Goal: Task Accomplishment & Management: Manage account settings

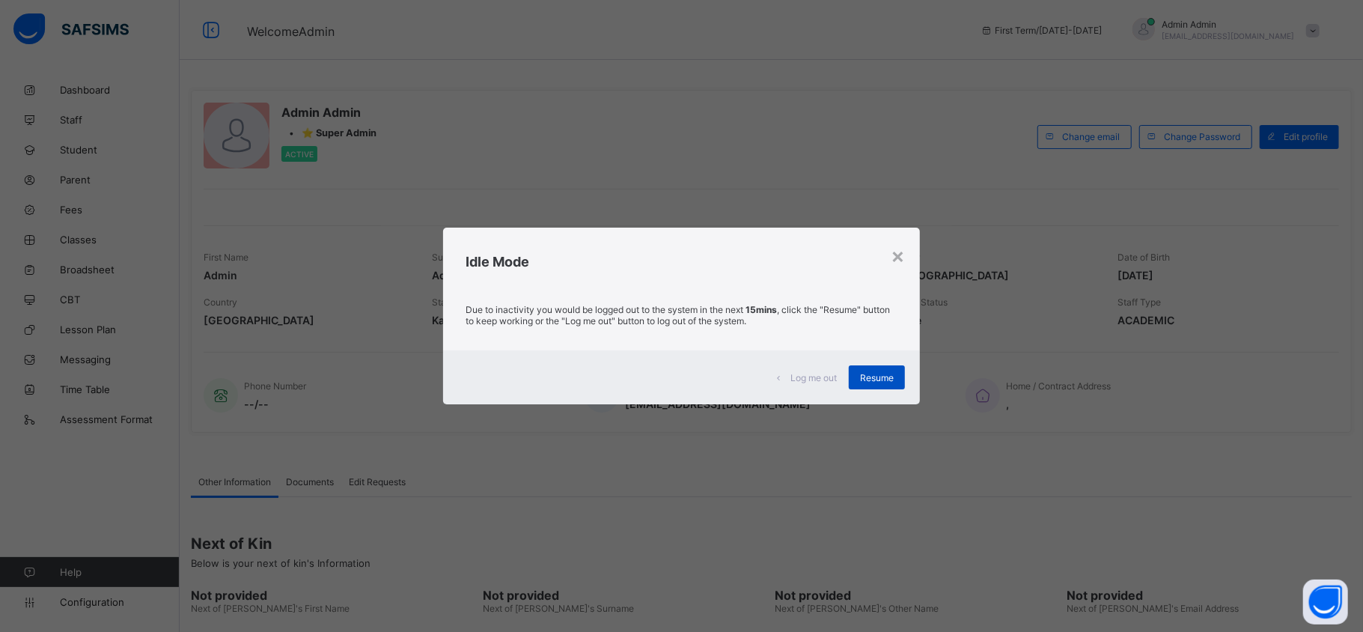
click at [879, 381] on span "Resume" at bounding box center [877, 377] width 34 height 11
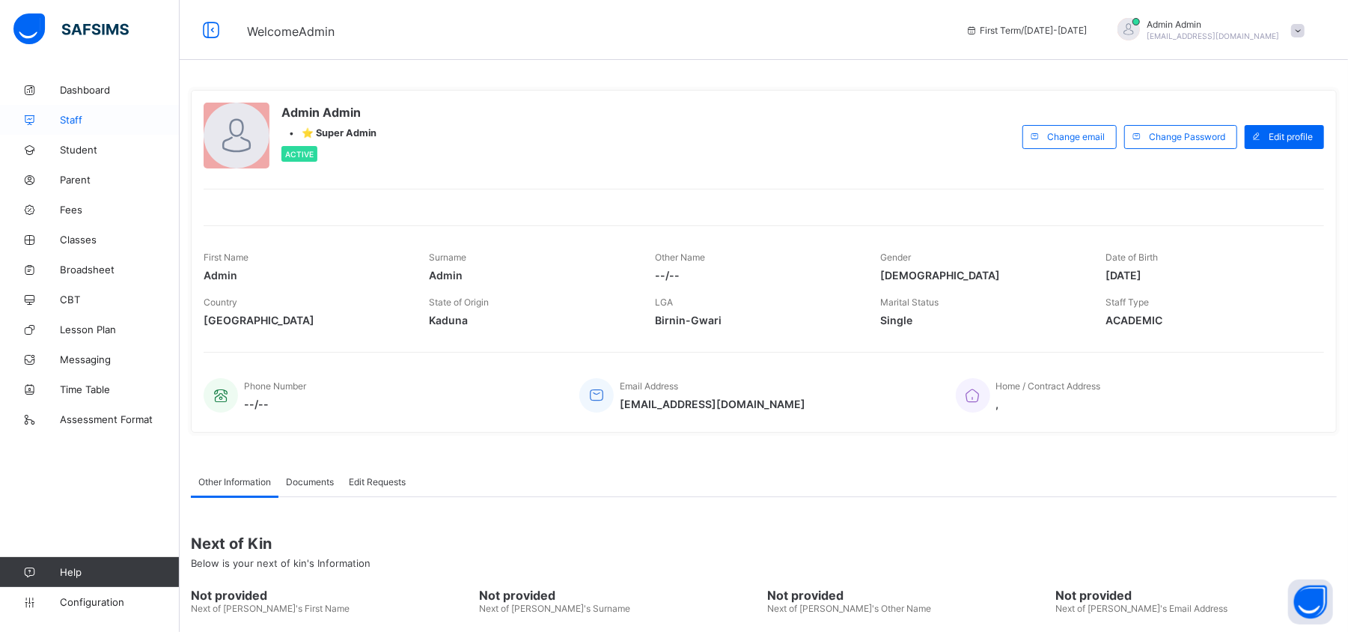
click at [76, 112] on link "Staff" at bounding box center [90, 120] width 180 height 30
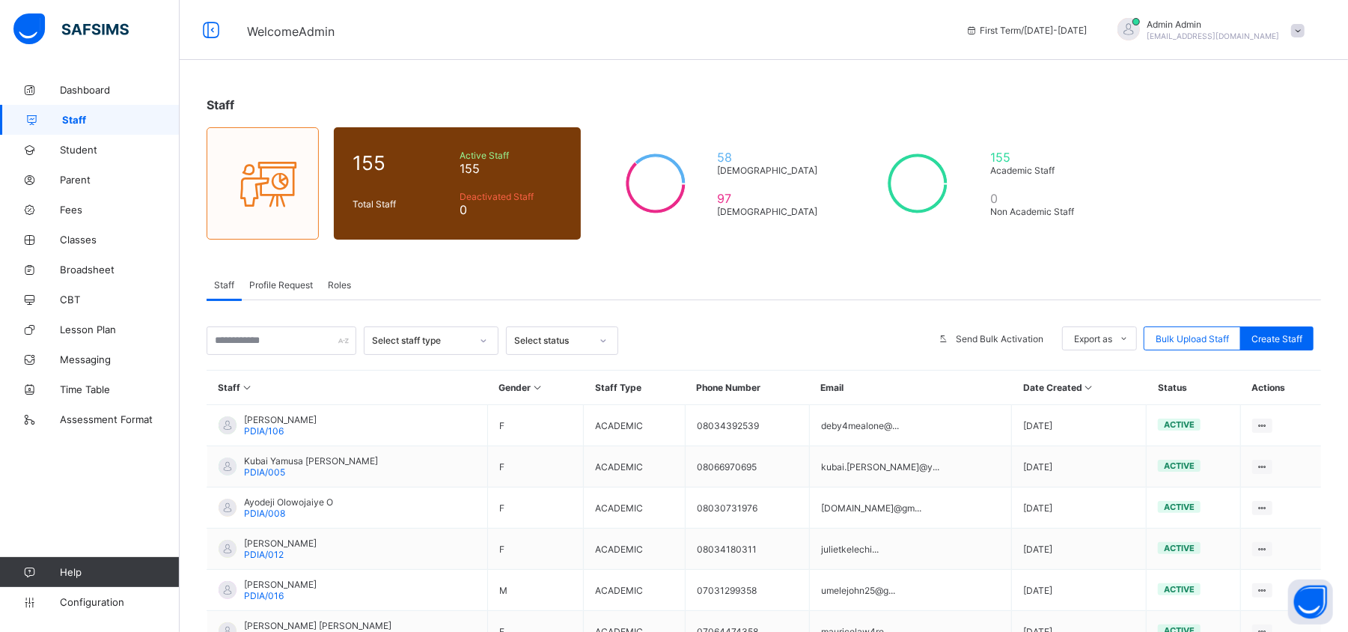
click at [336, 287] on span "Roles" at bounding box center [339, 284] width 23 height 11
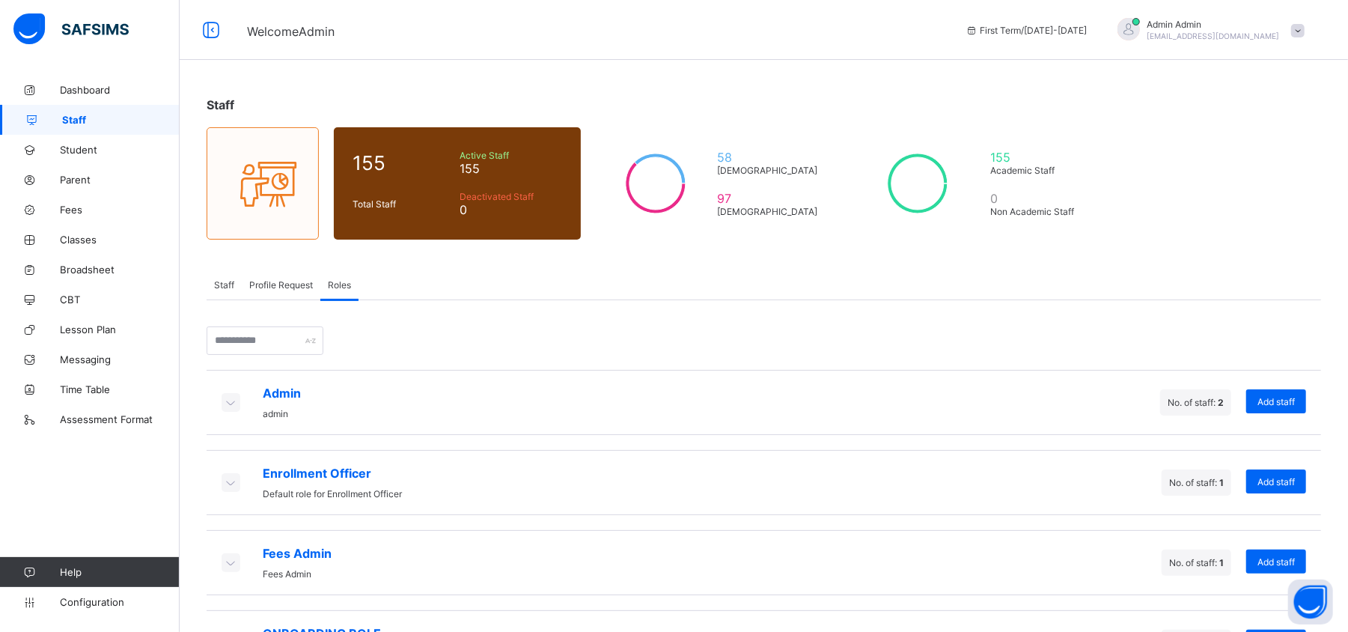
scroll to position [67, 0]
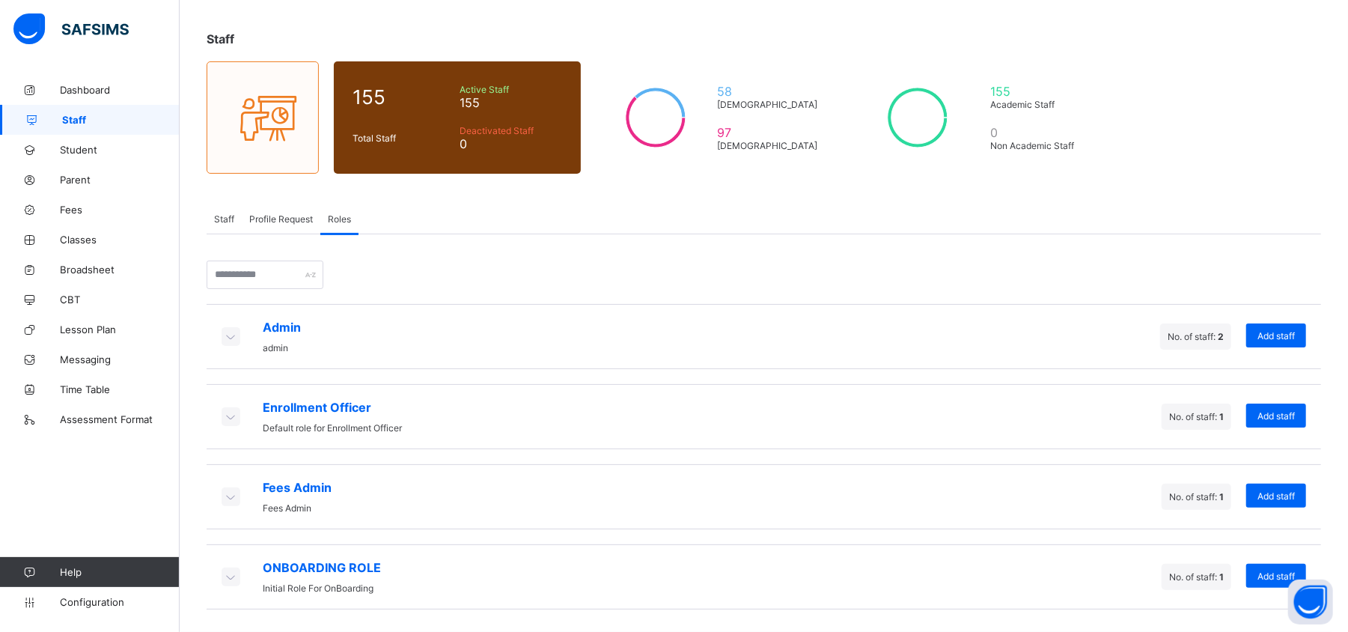
click at [229, 333] on icon at bounding box center [230, 336] width 16 height 15
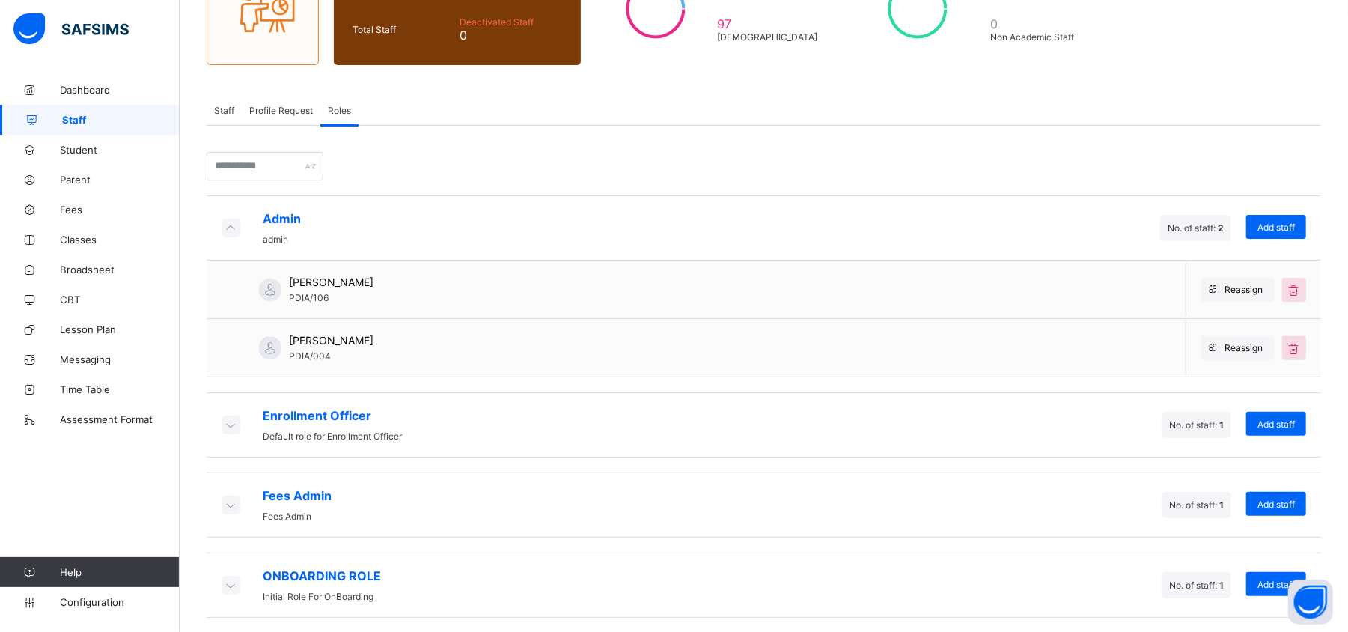
scroll to position [184, 0]
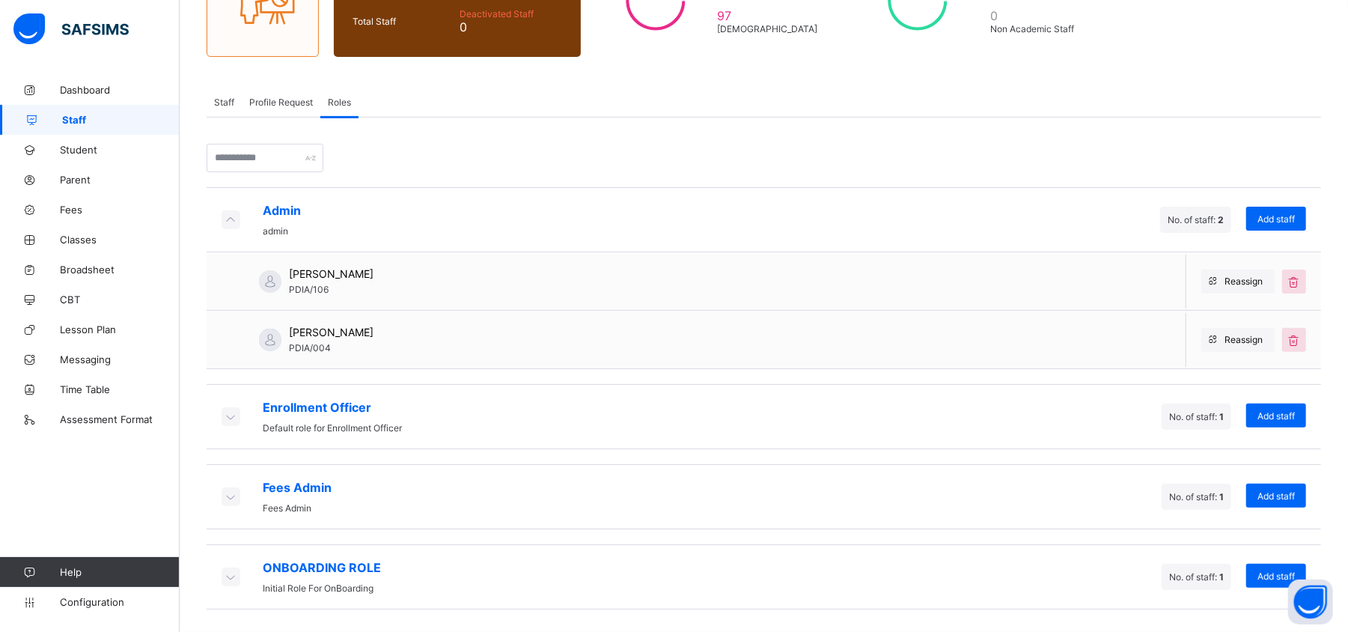
click at [229, 412] on icon at bounding box center [230, 416] width 16 height 15
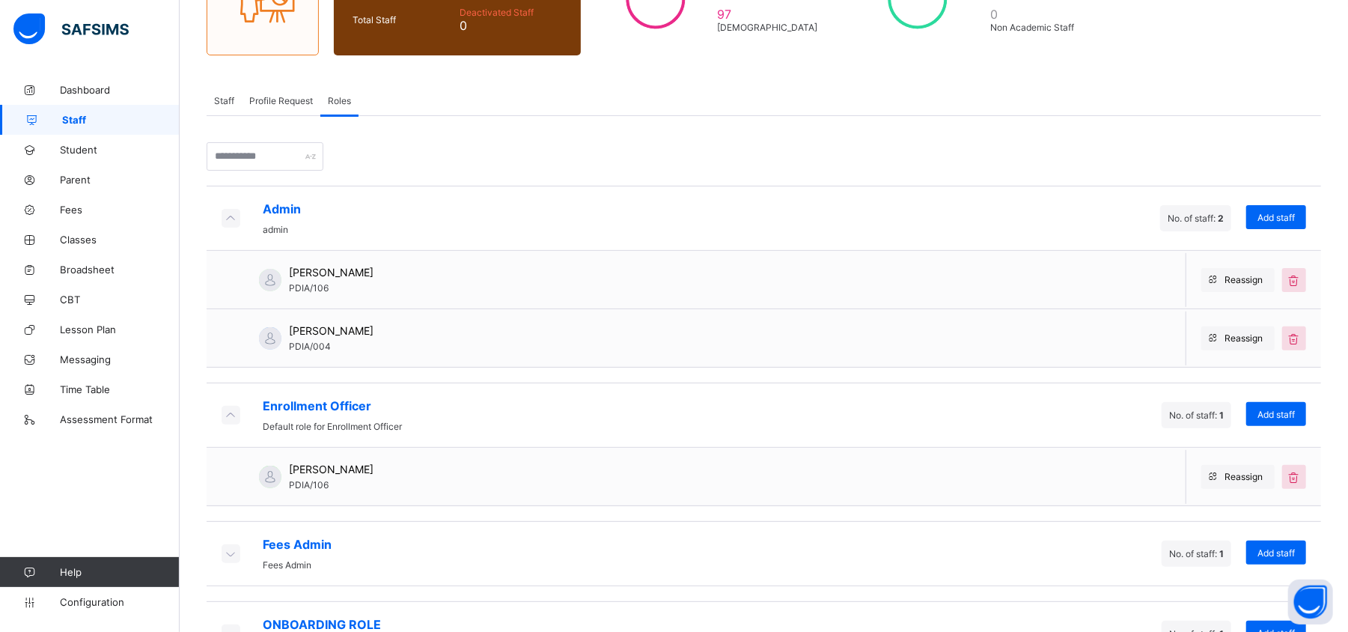
scroll to position [243, 0]
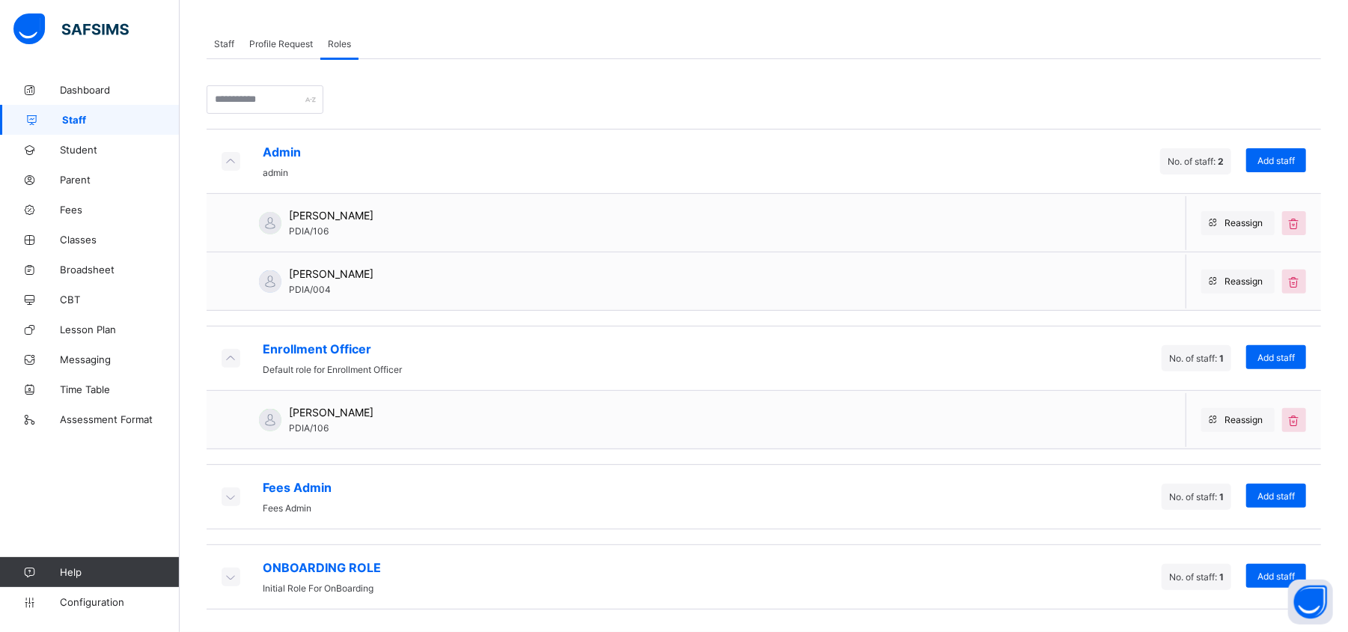
click at [231, 493] on icon at bounding box center [230, 496] width 16 height 15
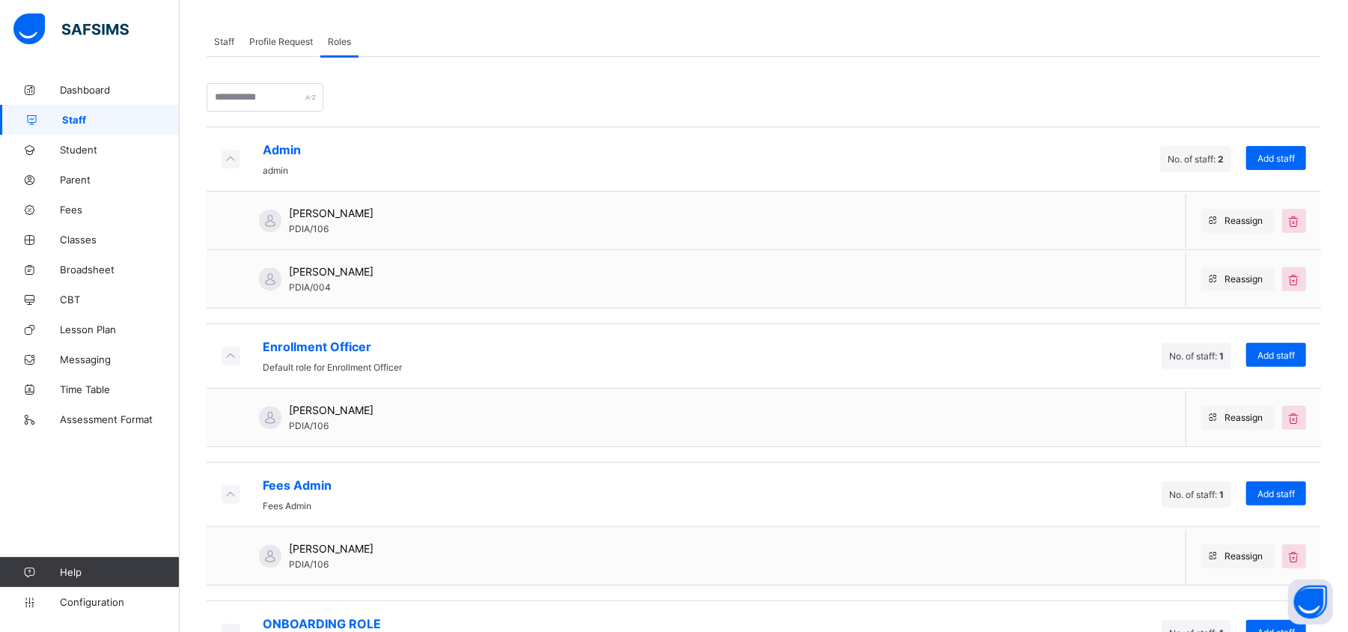
scroll to position [301, 0]
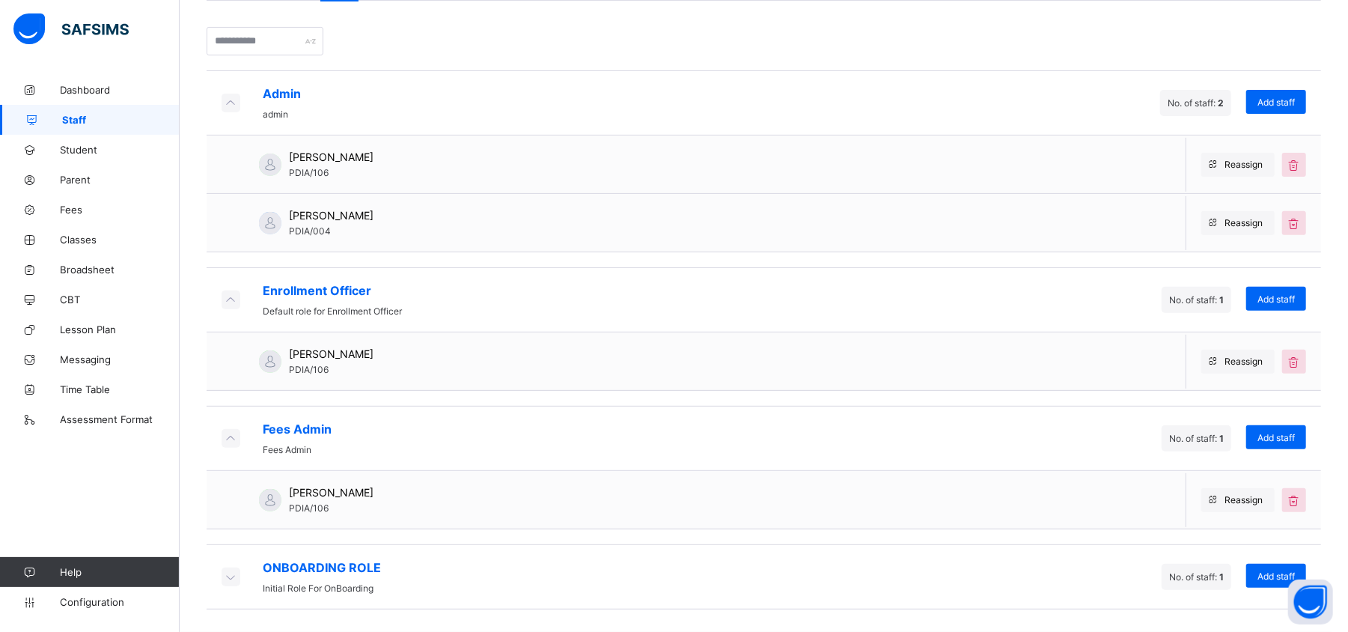
click at [231, 576] on icon at bounding box center [230, 576] width 16 height 15
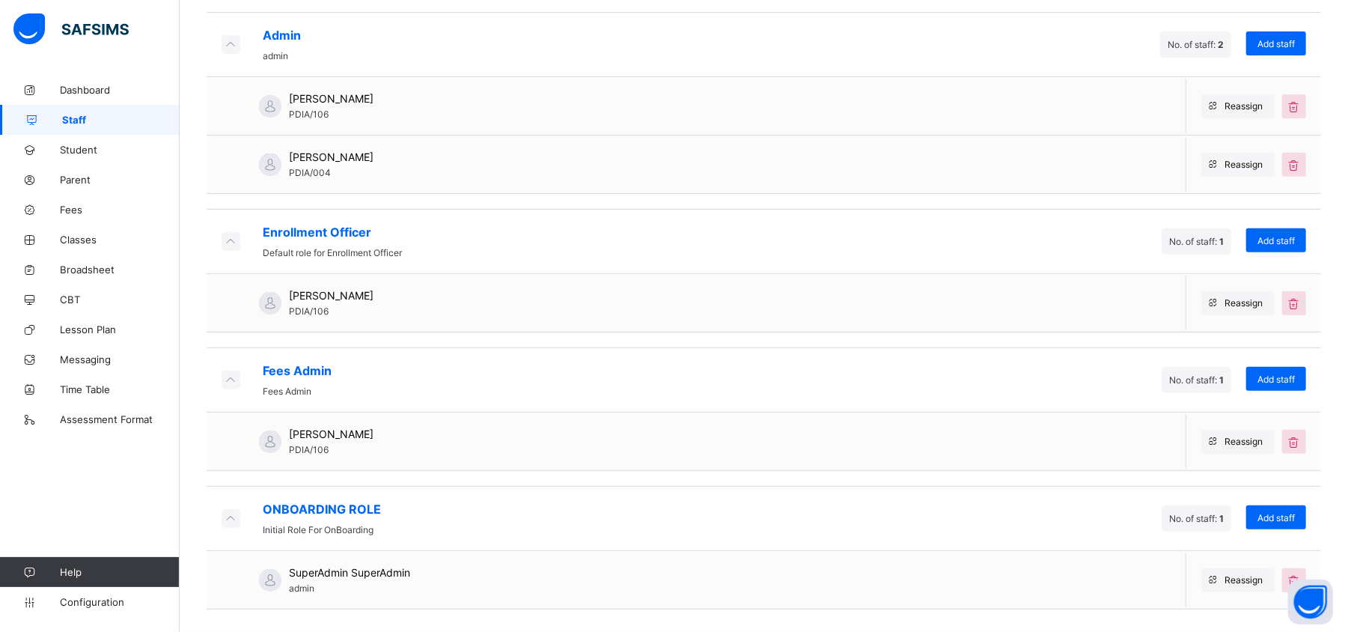
scroll to position [0, 0]
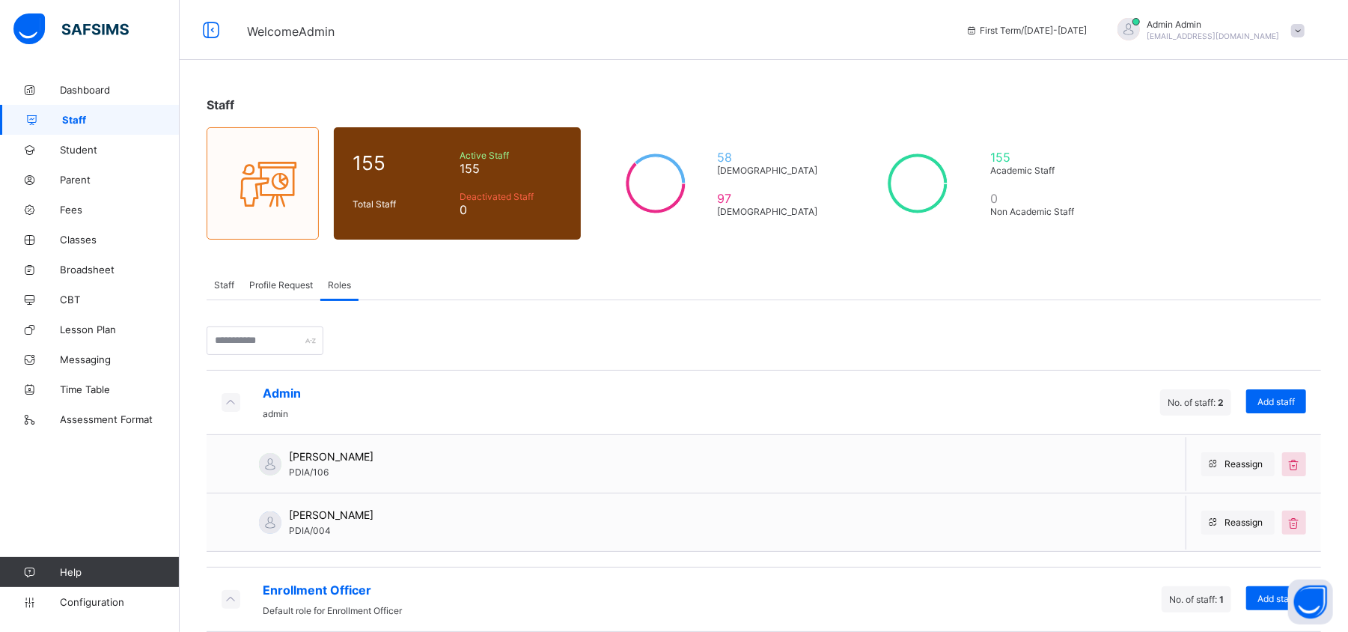
click at [292, 288] on span "Profile Request" at bounding box center [281, 284] width 64 height 11
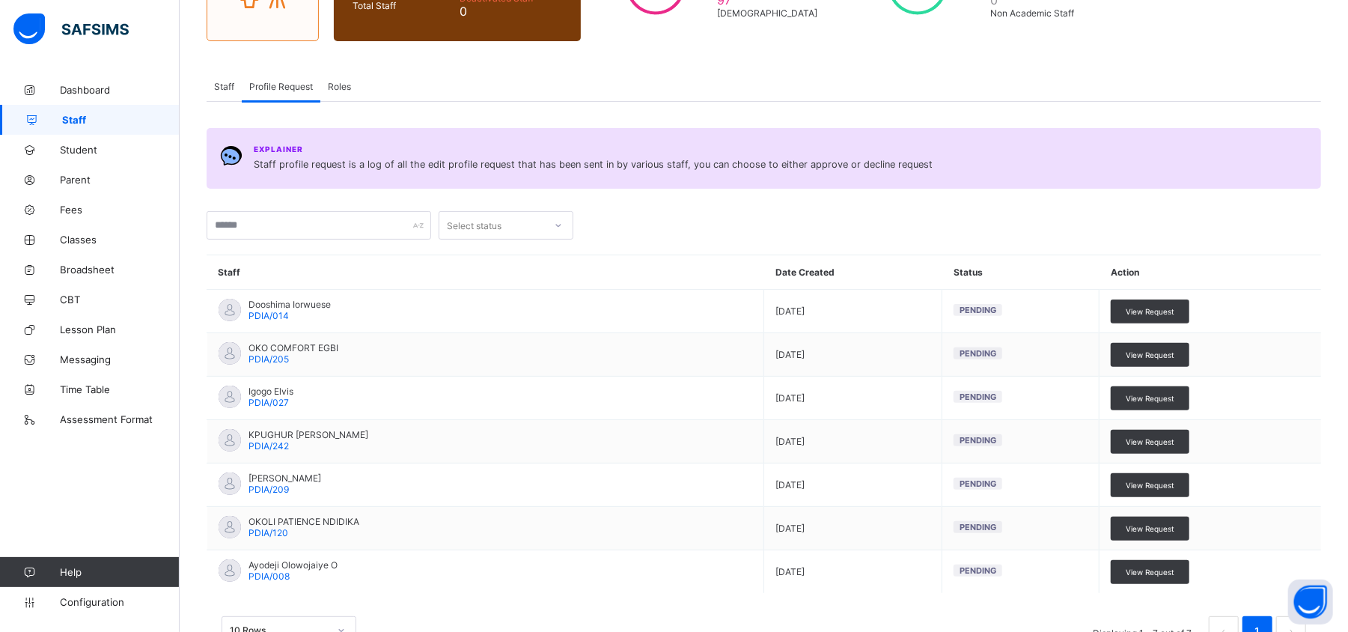
scroll to position [250, 0]
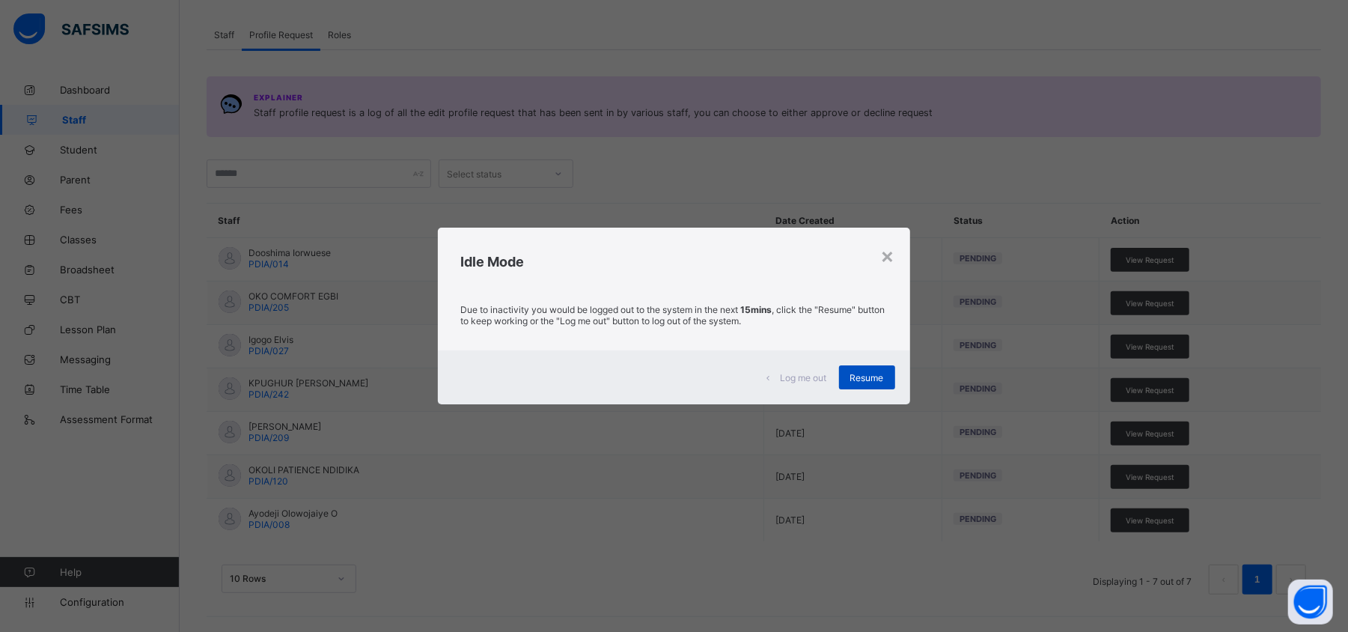
click at [881, 383] on div "Resume" at bounding box center [867, 377] width 56 height 24
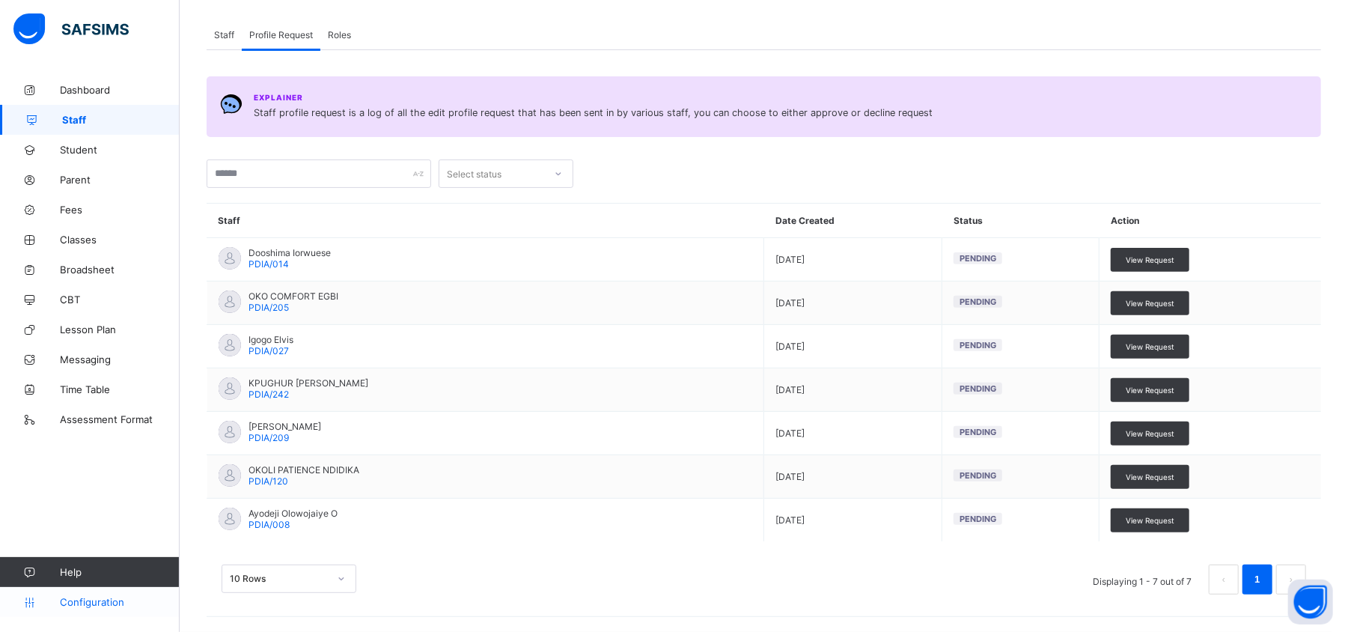
click at [103, 603] on span "Configuration" at bounding box center [119, 602] width 119 height 12
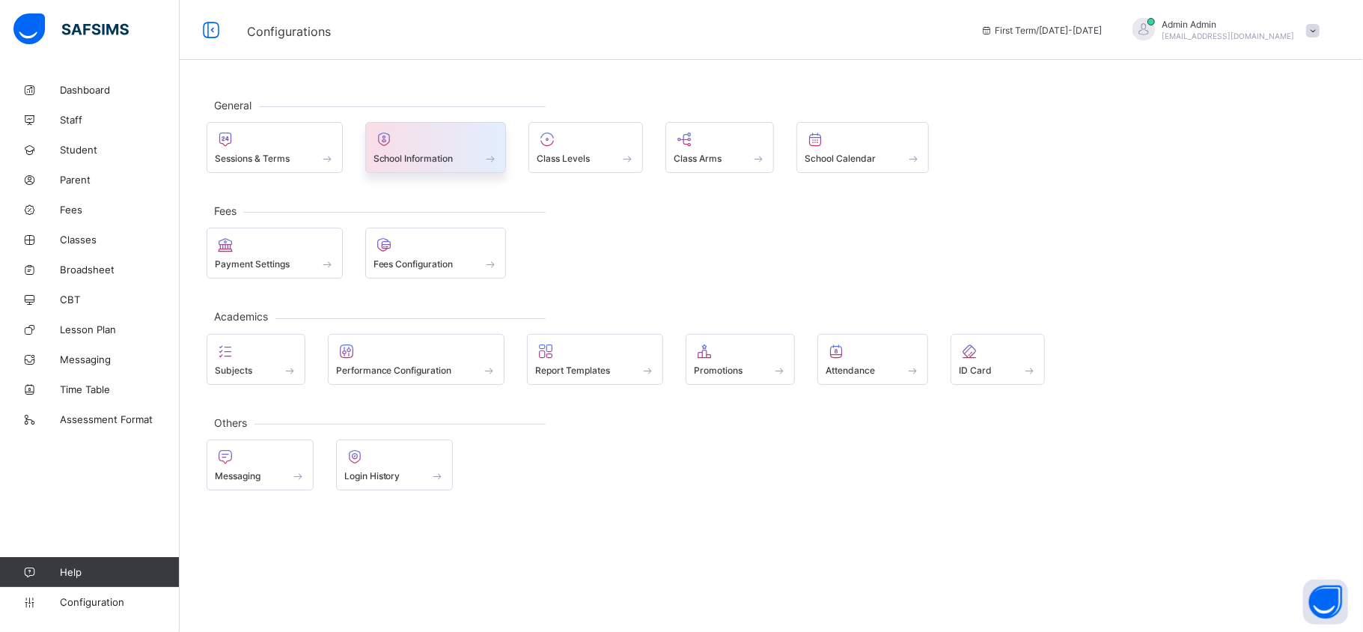
click at [405, 156] on span "School Information" at bounding box center [414, 158] width 80 height 11
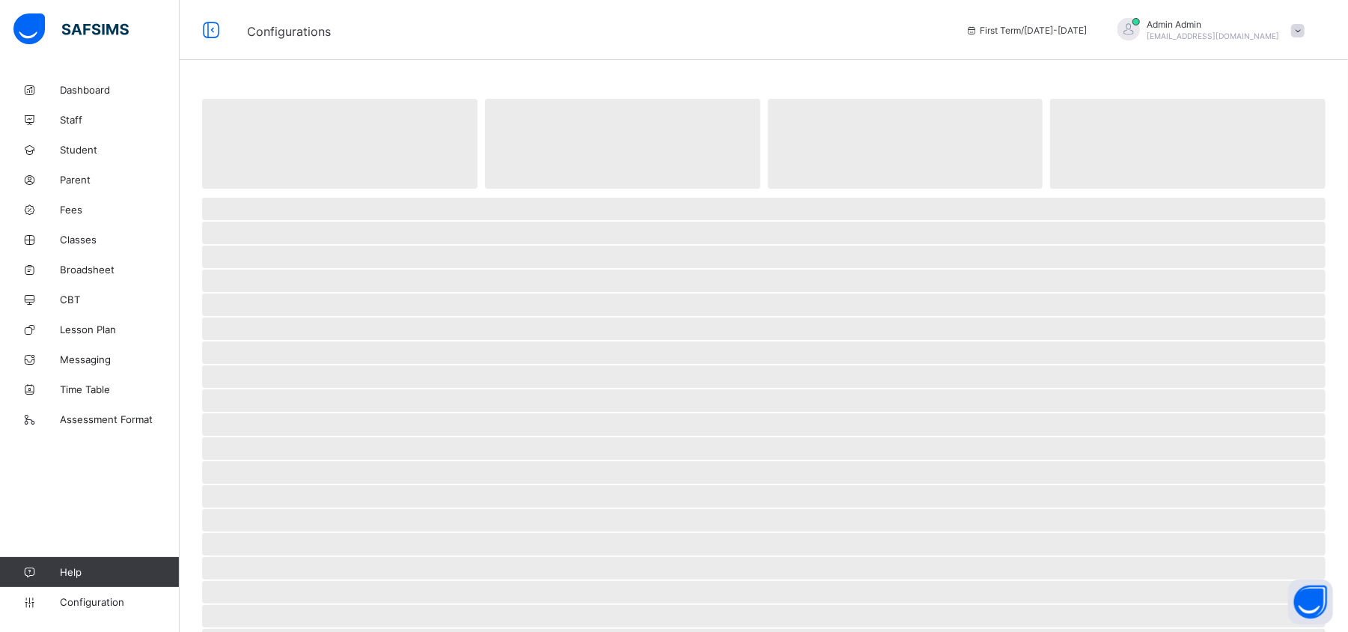
select select "**"
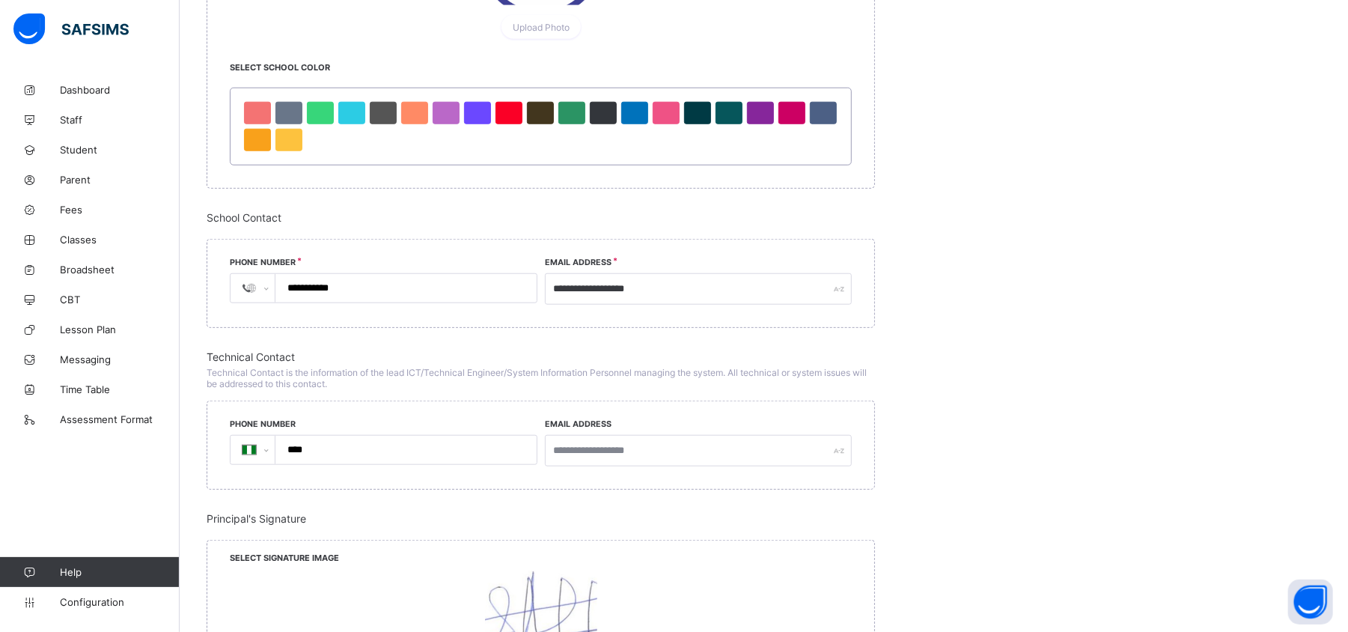
scroll to position [950, 0]
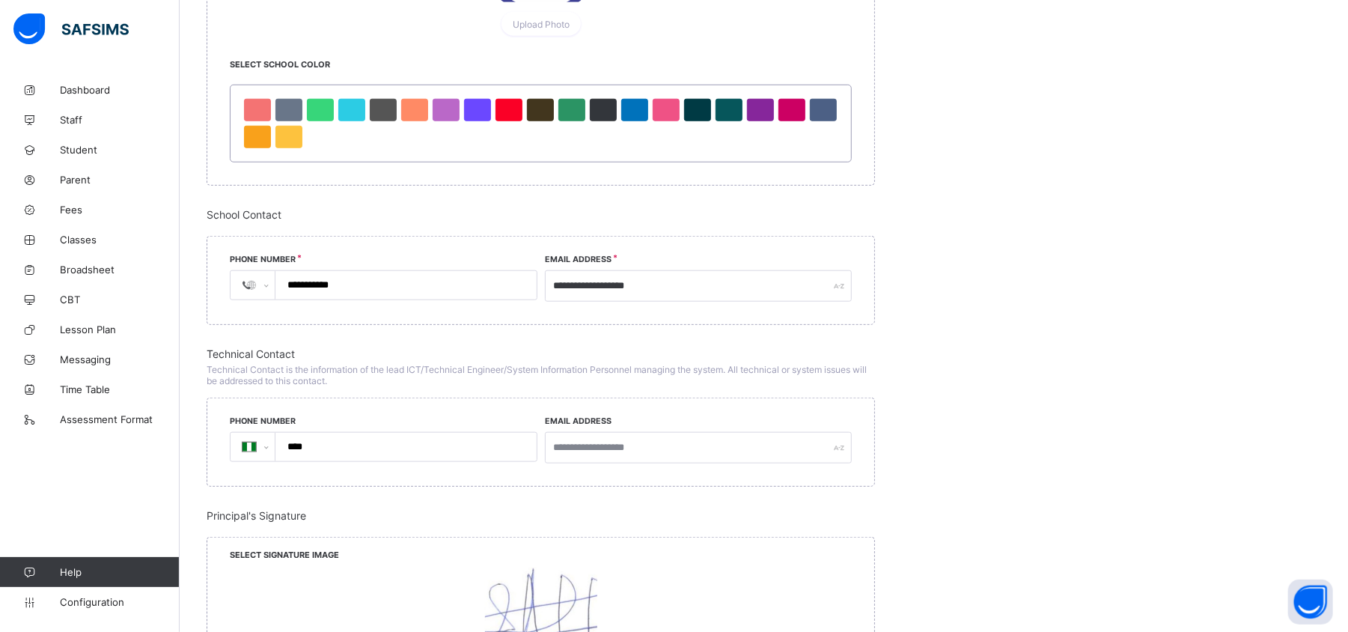
click at [364, 294] on input "**********" at bounding box center [402, 285] width 249 height 28
click at [1048, 150] on div "**********" at bounding box center [764, 102] width 1115 height 1751
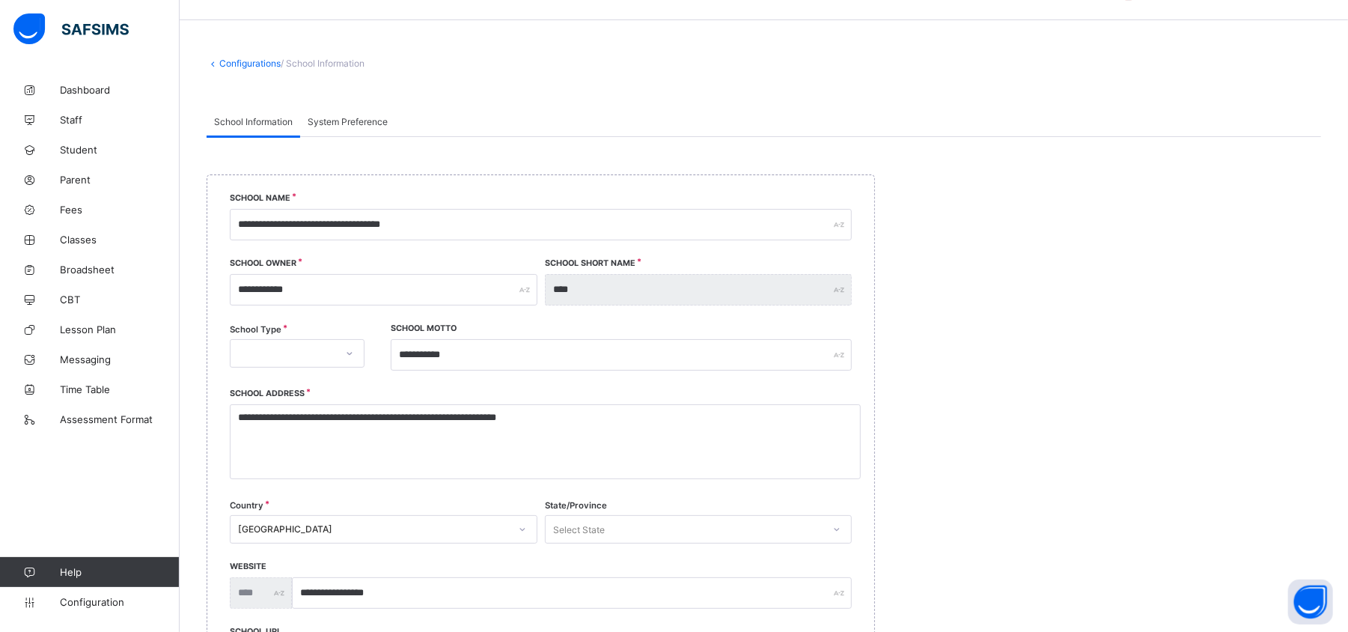
scroll to position [0, 0]
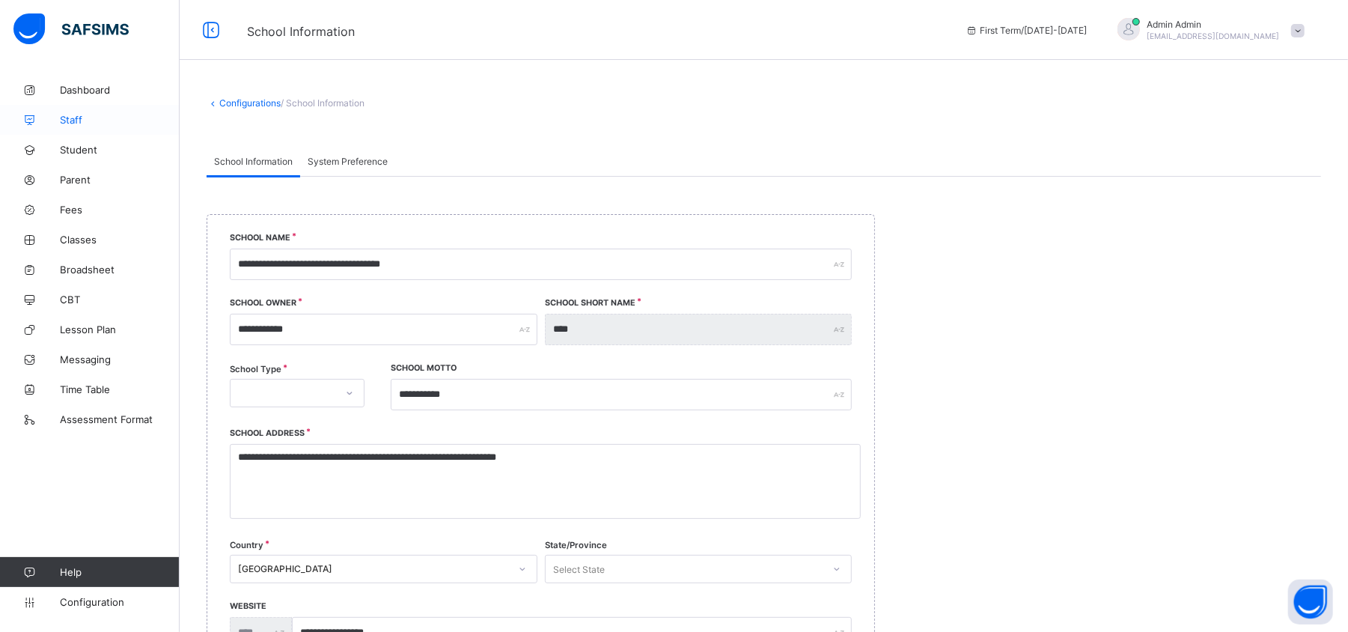
click at [84, 114] on span "Staff" at bounding box center [120, 120] width 120 height 12
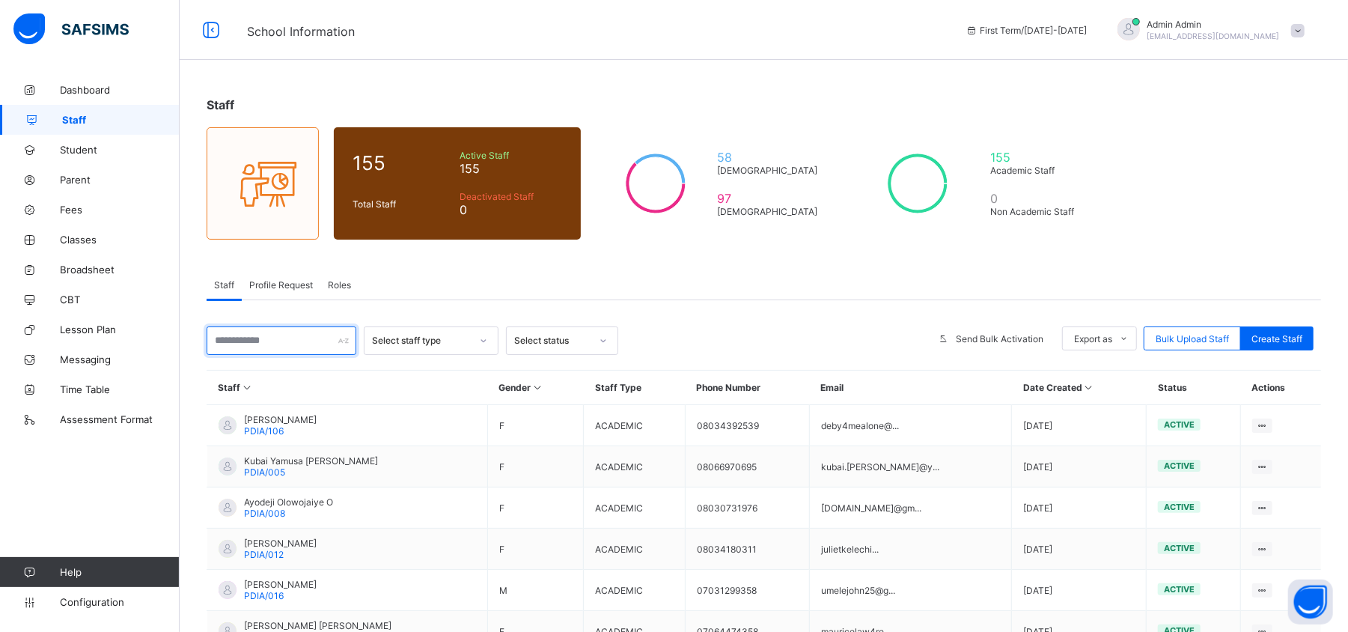
click at [272, 343] on input "text" at bounding box center [282, 340] width 150 height 28
paste input "**********"
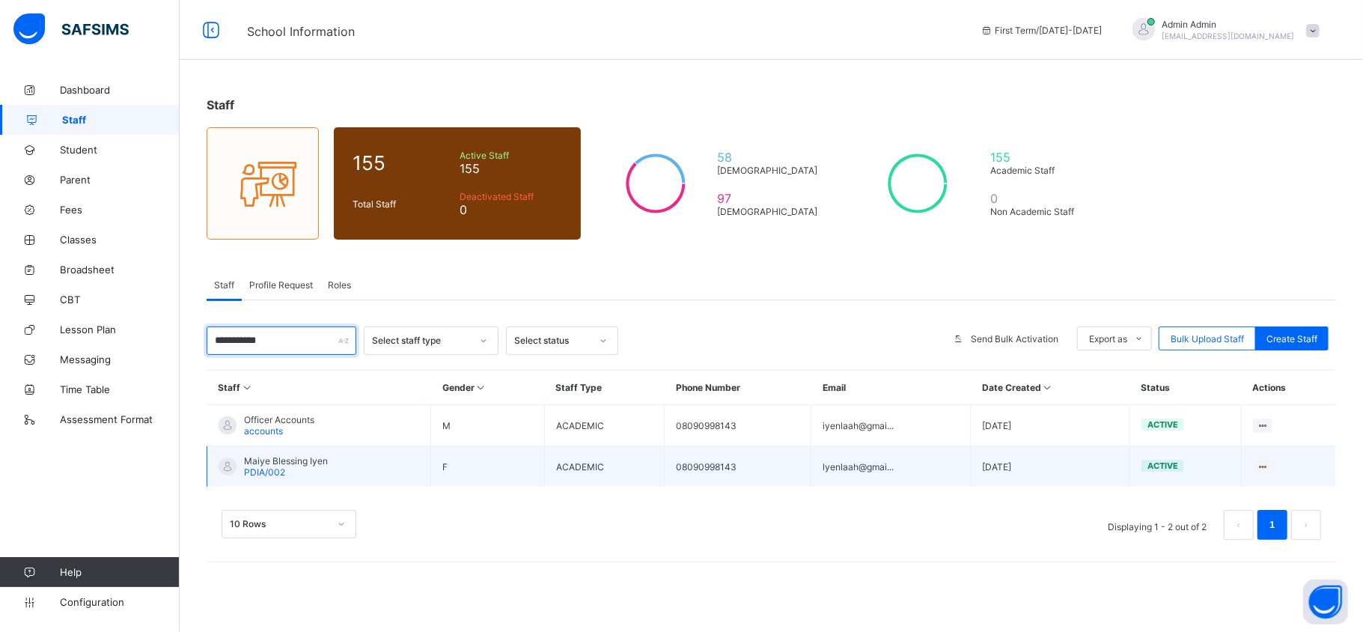
type input "**********"
click at [309, 459] on span "Maiye Blessing Iyen" at bounding box center [286, 460] width 84 height 11
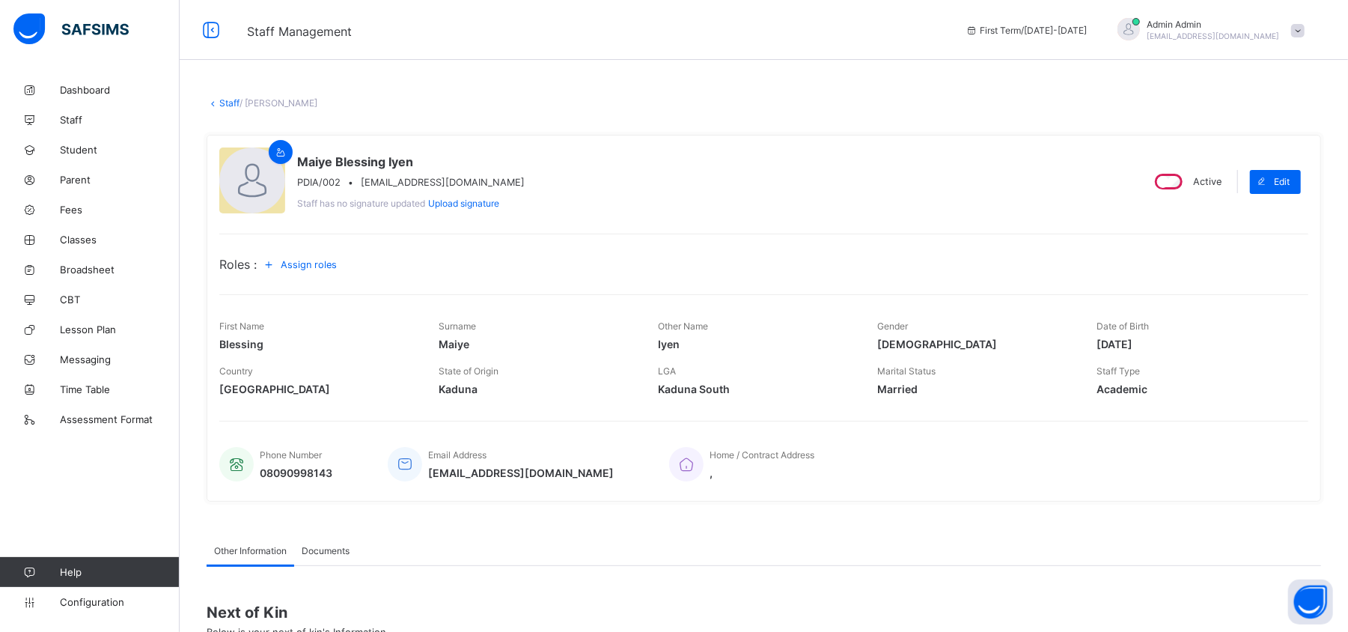
click at [322, 259] on span "Assign roles" at bounding box center [309, 264] width 56 height 11
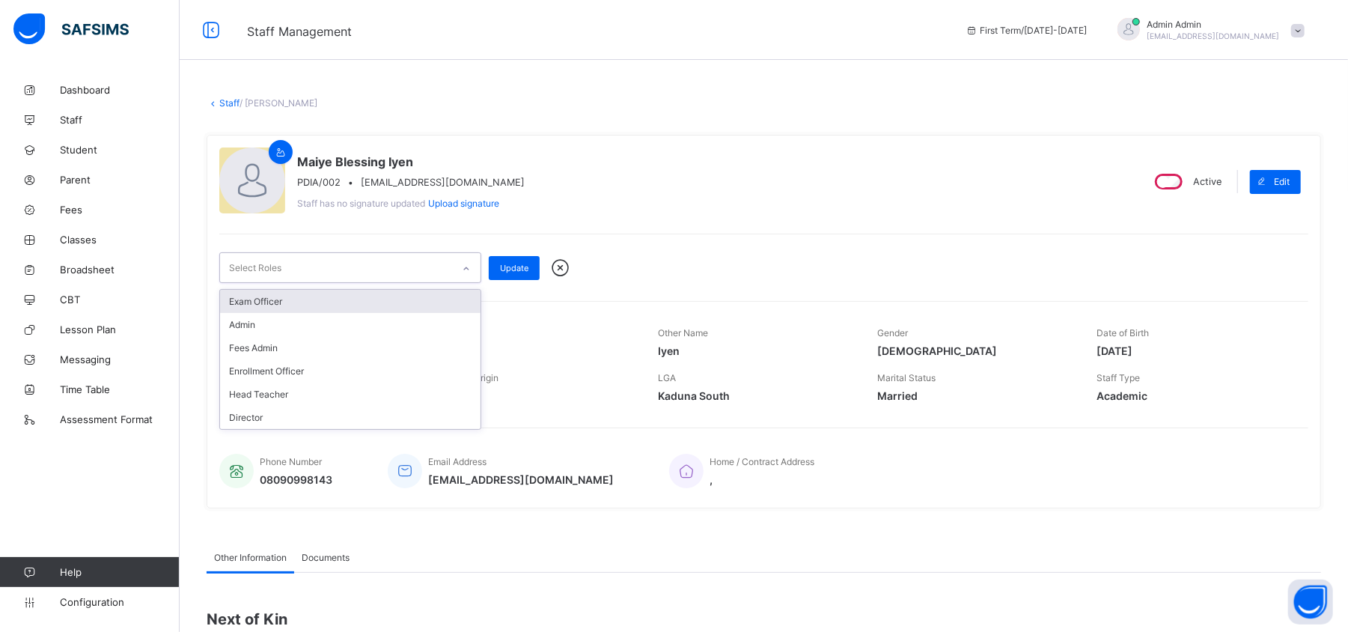
click at [466, 267] on icon at bounding box center [466, 268] width 9 height 15
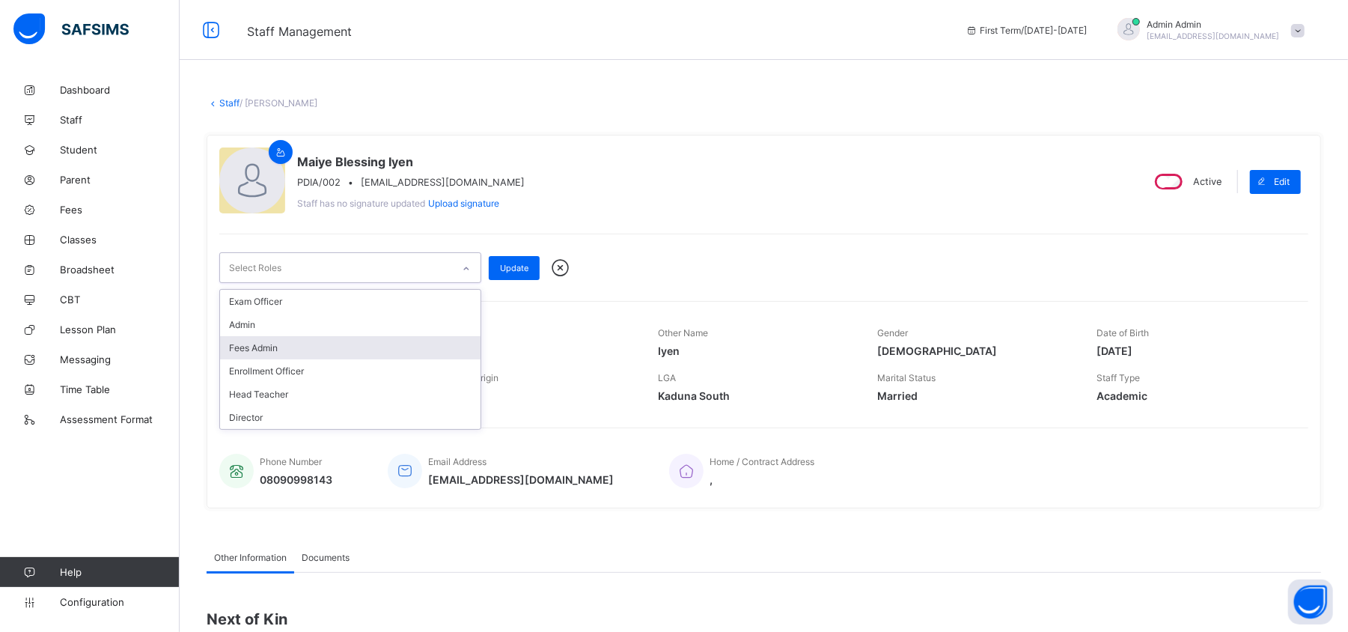
click at [258, 344] on div "Fees Admin" at bounding box center [350, 347] width 261 height 23
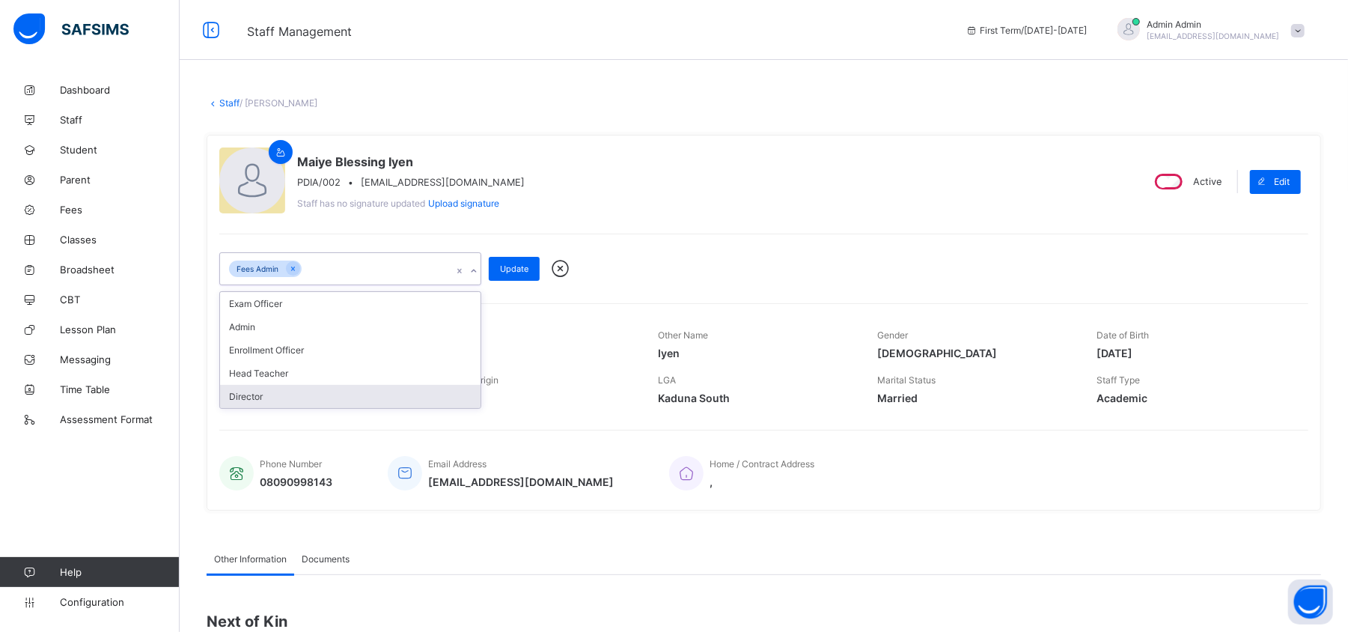
click at [267, 391] on div "Director" at bounding box center [350, 396] width 261 height 23
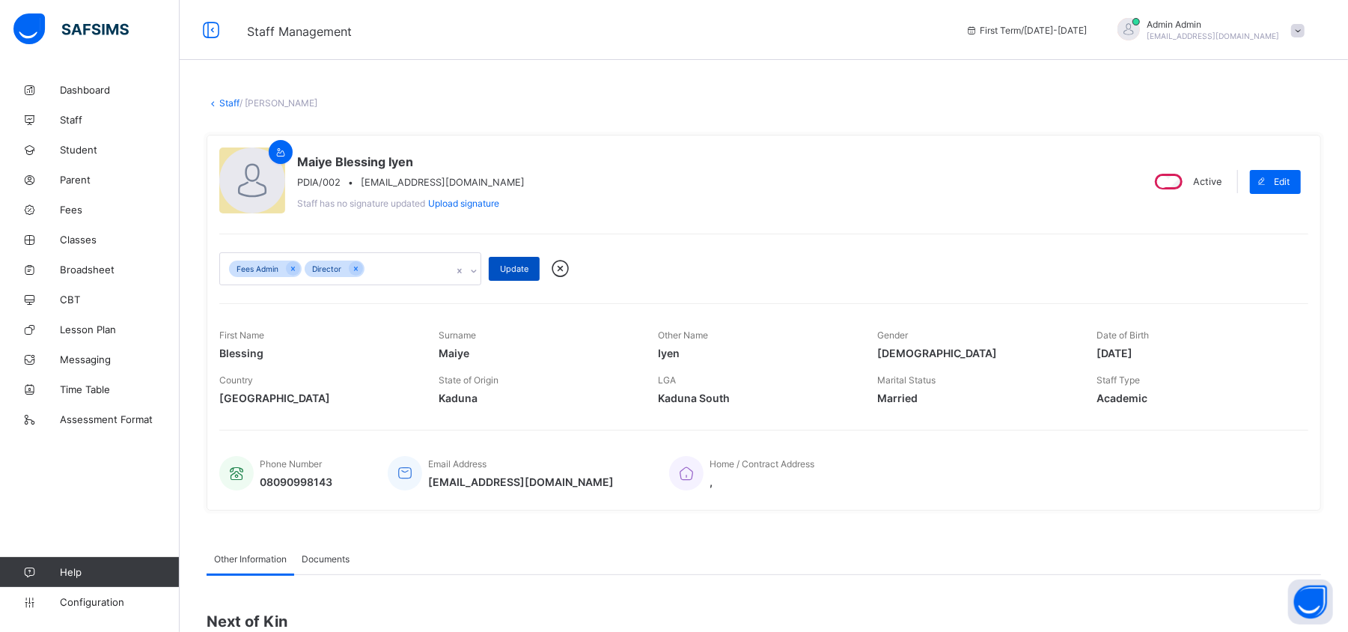
click at [517, 269] on span "Update" at bounding box center [514, 269] width 28 height 10
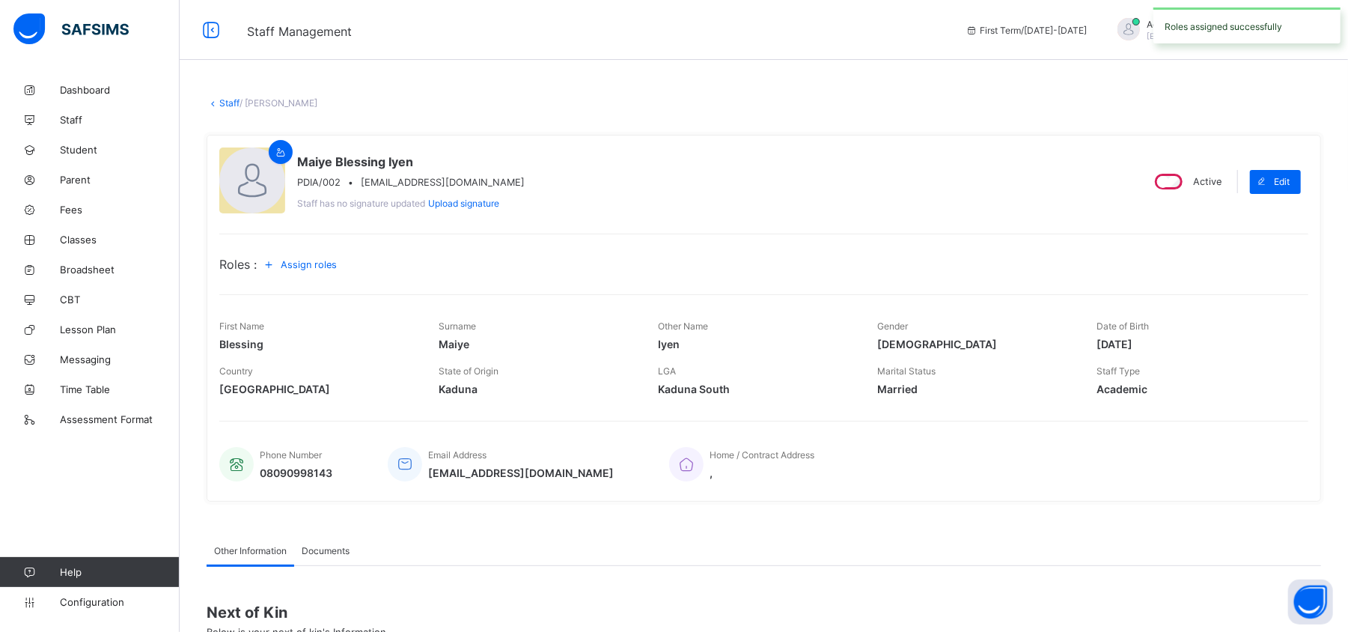
click at [225, 100] on link "Staff" at bounding box center [229, 102] width 20 height 11
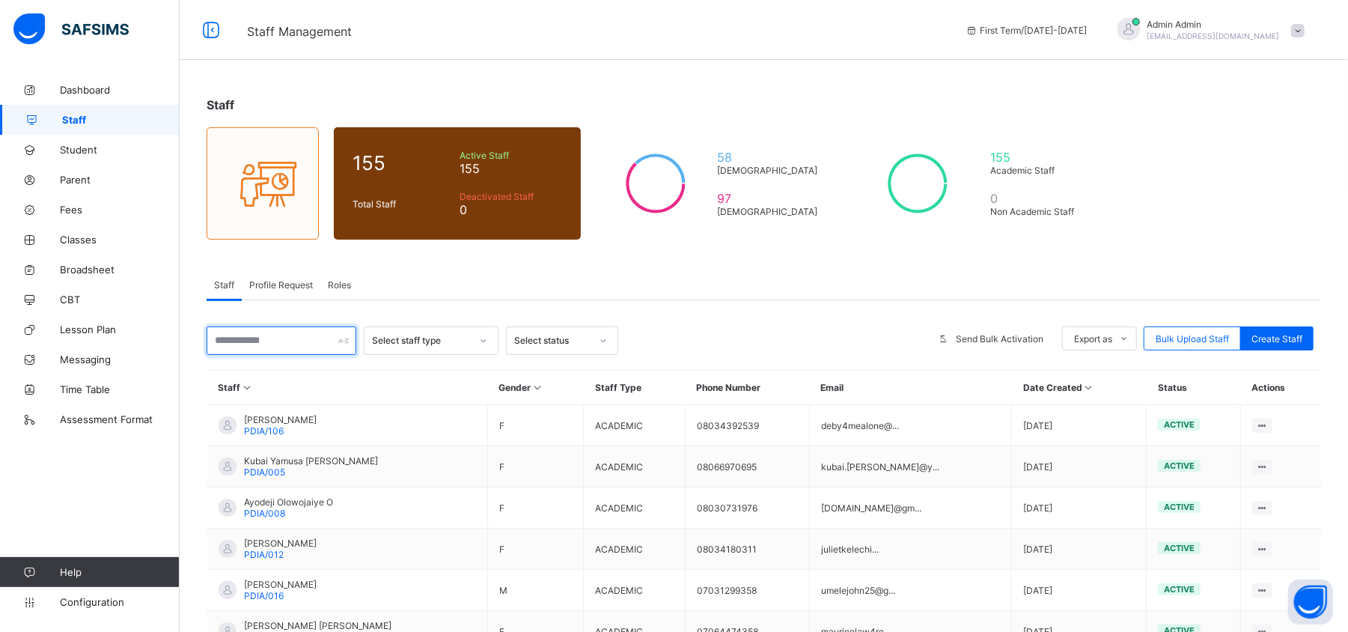
click at [310, 337] on input "text" at bounding box center [282, 340] width 150 height 28
paste input "**********"
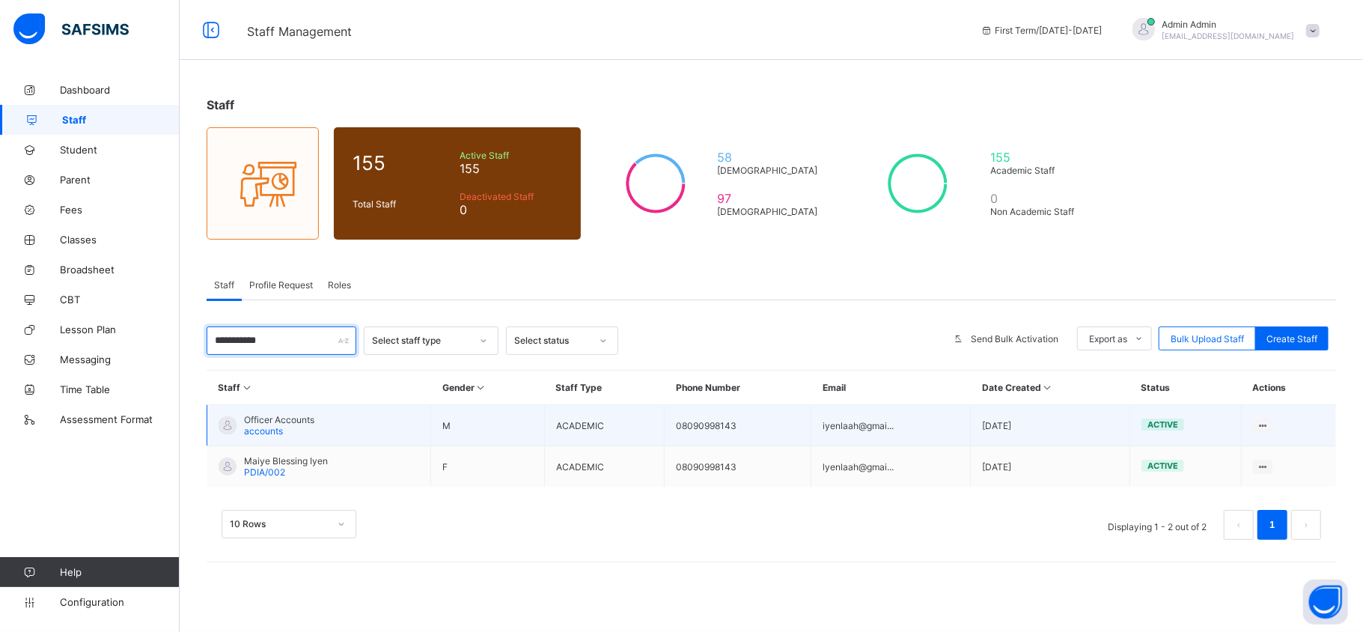
type input "**********"
click at [306, 420] on span "Officer Accounts" at bounding box center [279, 419] width 70 height 11
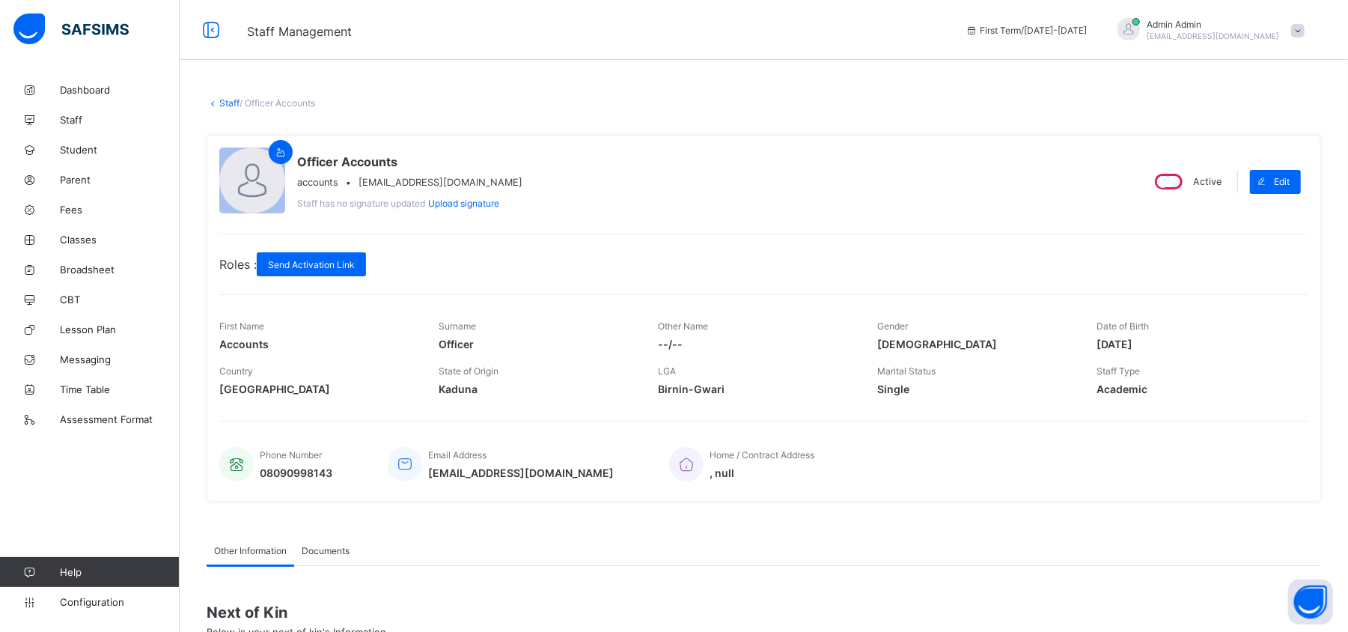
click at [223, 100] on link "Staff" at bounding box center [229, 102] width 20 height 11
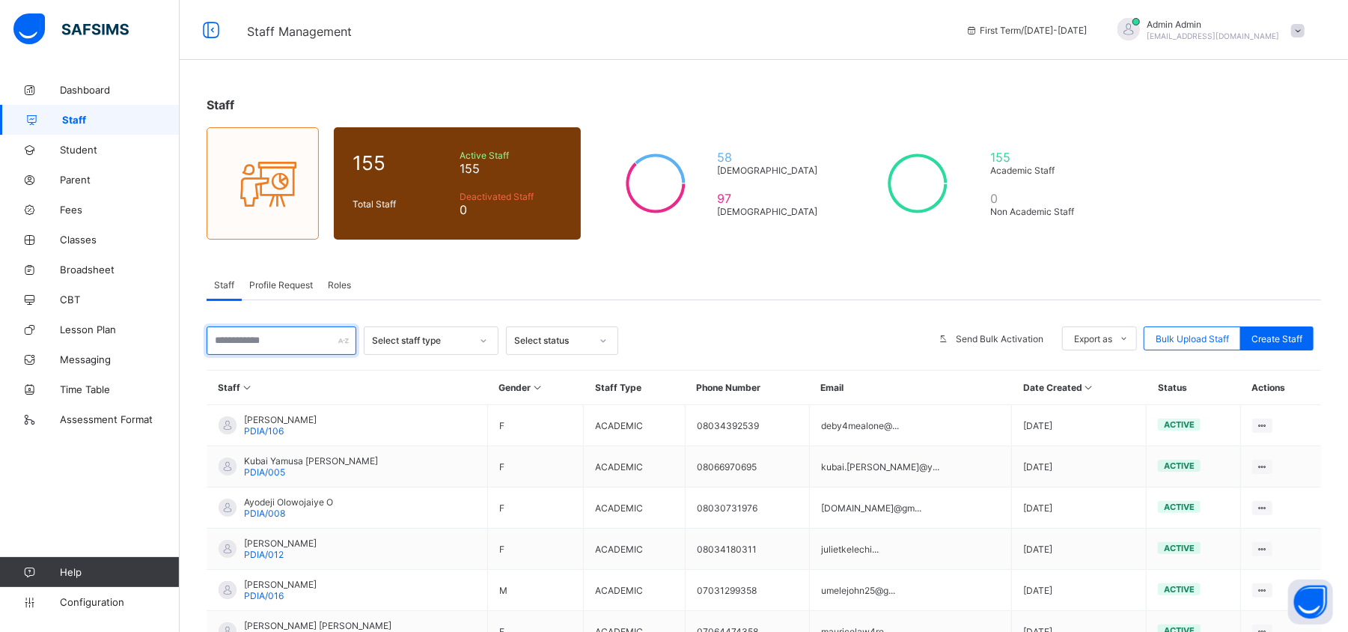
click at [253, 337] on input "text" at bounding box center [282, 340] width 150 height 28
paste input "**********"
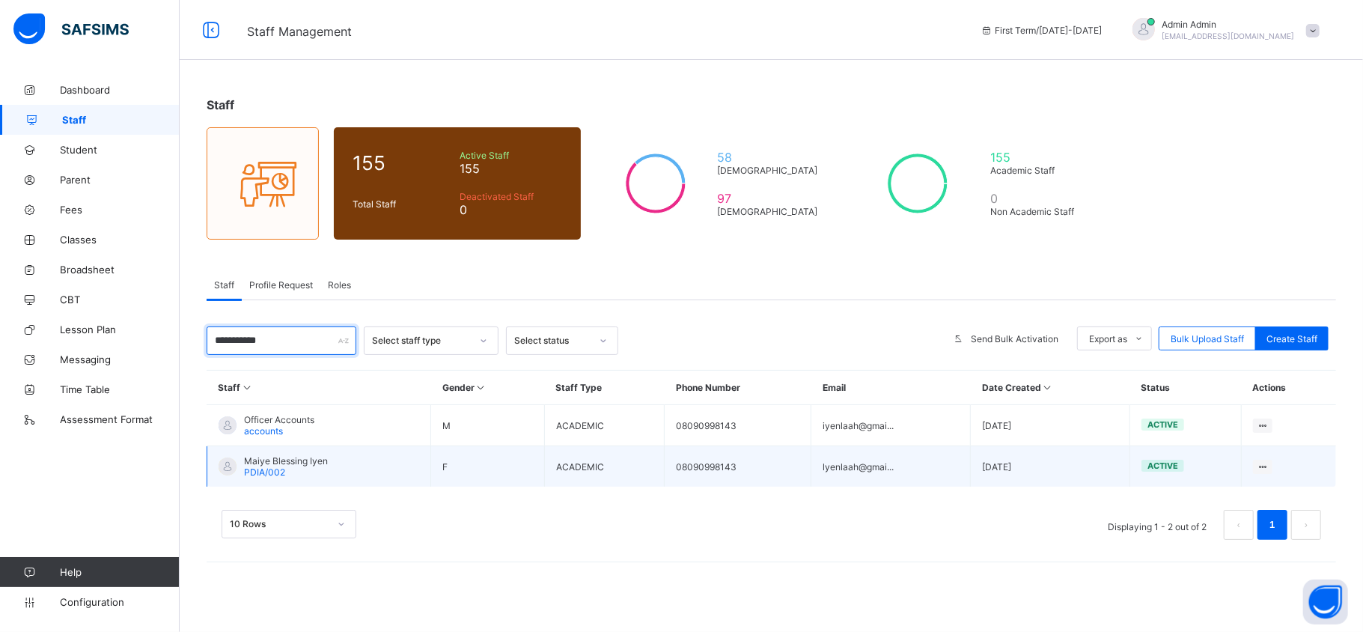
type input "**********"
click at [306, 463] on span "Maiye Blessing Iyen" at bounding box center [286, 460] width 84 height 11
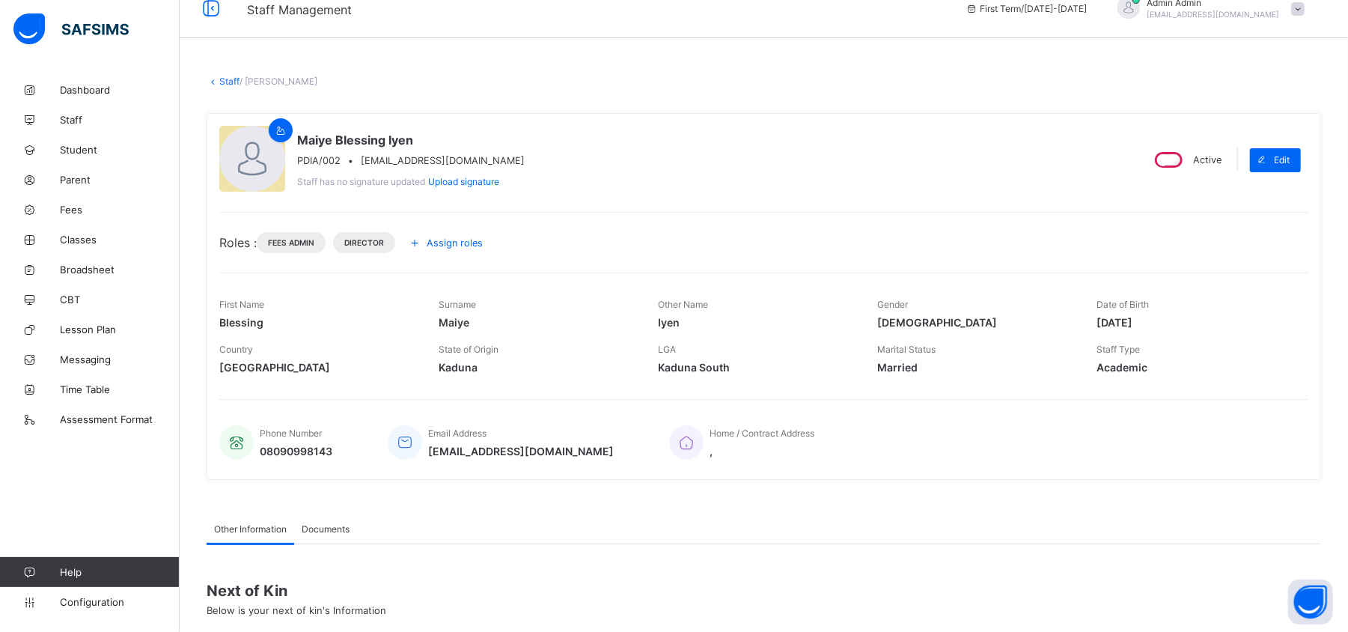
scroll to position [22, 0]
click at [1253, 64] on div "Staff / [PERSON_NAME] × Delete Staff This action would delete [PERSON_NAME] fro…" at bounding box center [764, 427] width 1169 height 750
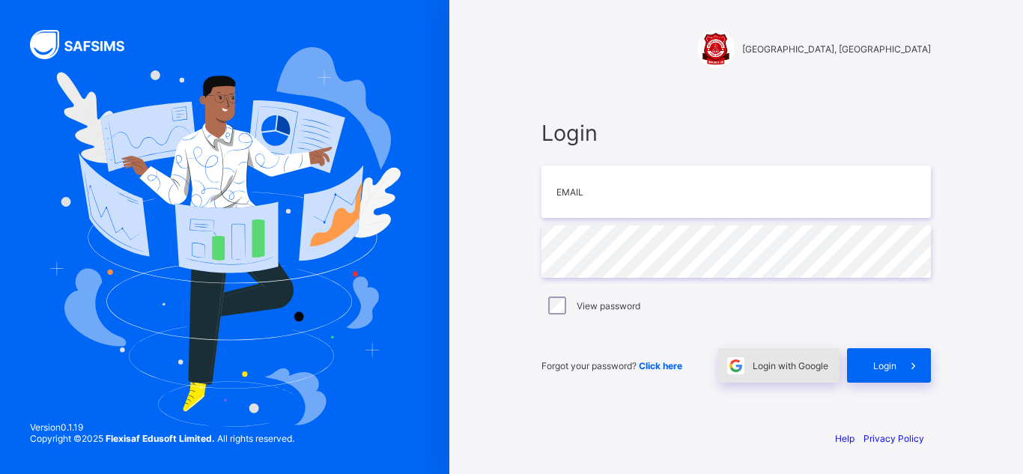
click at [786, 362] on span "Login with Google" at bounding box center [790, 365] width 76 height 11
click at [613, 195] on input "email" at bounding box center [735, 191] width 389 height 52
